Goal: Information Seeking & Learning: Learn about a topic

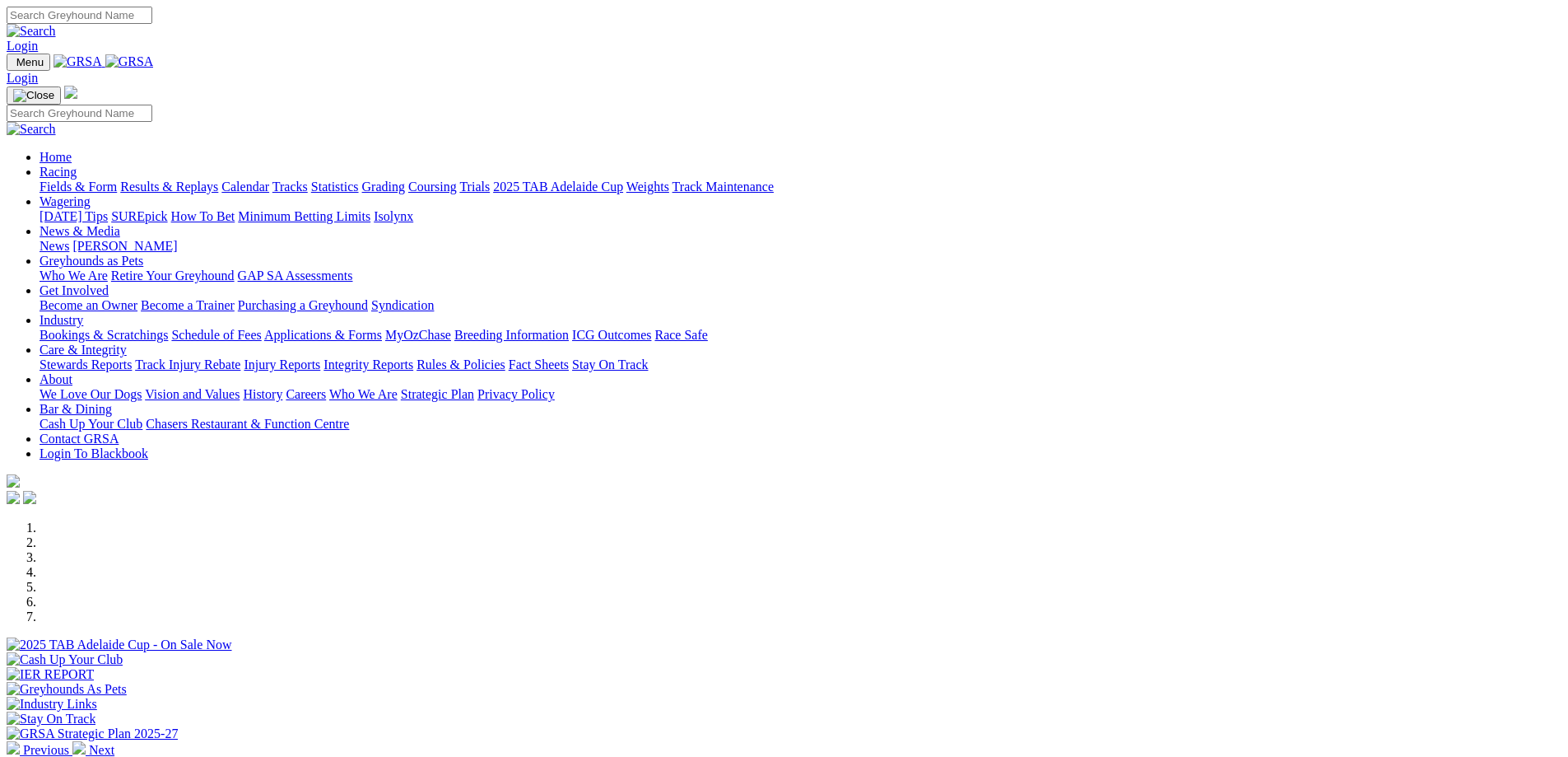
click at [569, 328] on link "Breeding Information" at bounding box center [512, 335] width 114 height 14
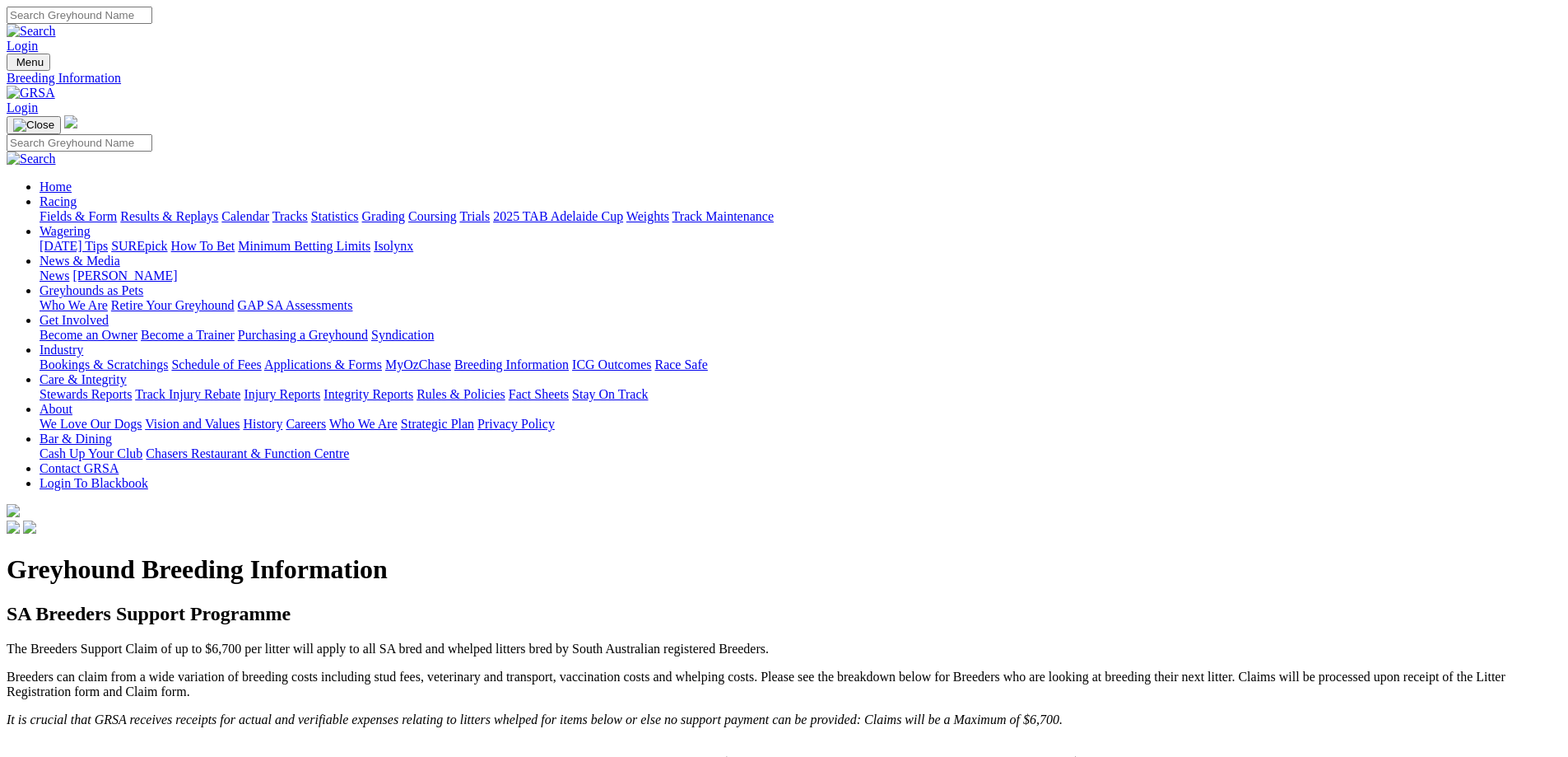
click at [152, 9] on input "Search" at bounding box center [79, 14] width 146 height 17
type input "buying and selling of straws"
